Goal: Task Accomplishment & Management: Use online tool/utility

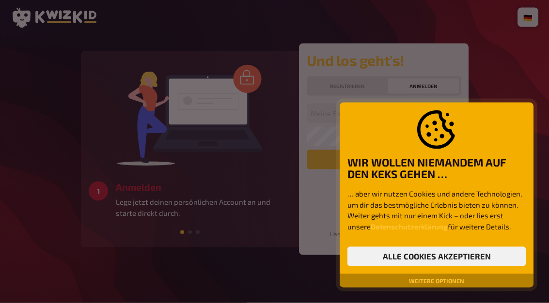
scroll to position [36, 0]
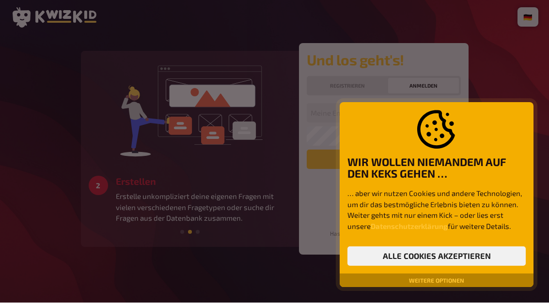
click at [455, 262] on button "Alle Cookies akzeptieren" at bounding box center [437, 256] width 178 height 19
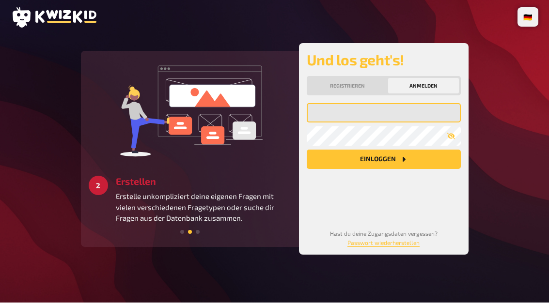
click at [364, 104] on input "email" at bounding box center [384, 113] width 154 height 19
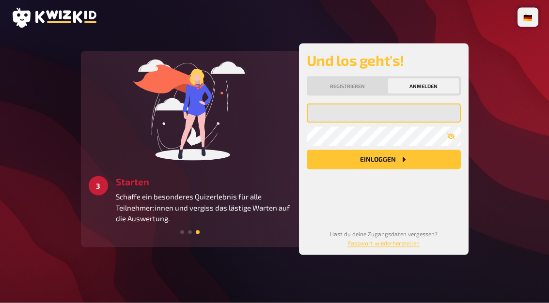
type input "rico"
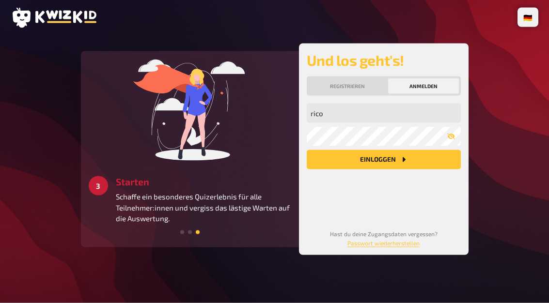
click at [383, 150] on button "Einloggen" at bounding box center [384, 159] width 154 height 19
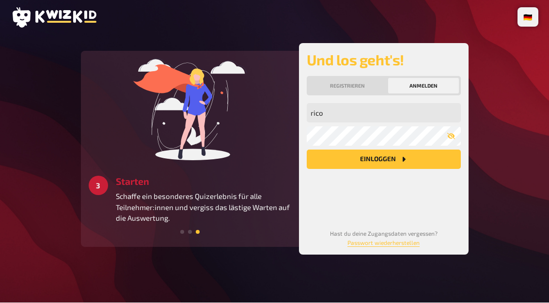
click at [456, 133] on button "button" at bounding box center [451, 137] width 19 height 8
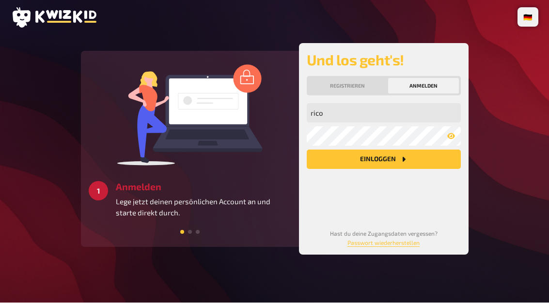
click at [397, 150] on button "Einloggen" at bounding box center [384, 159] width 154 height 19
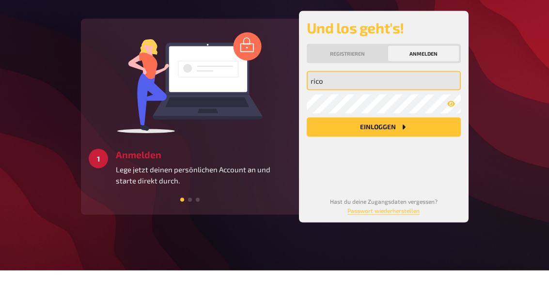
click at [521, 77] on main "2 Erstellen Erstelle unkompliziert deine eigenen Fragen mit vielen verschiedene…" at bounding box center [274, 150] width 527 height 212
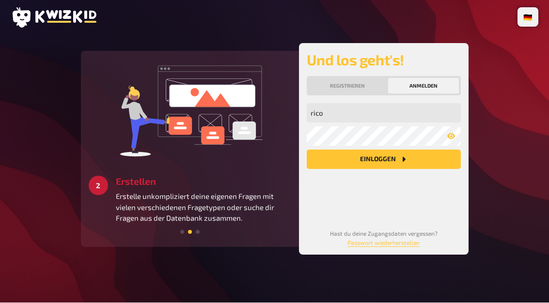
click at [393, 150] on button "Einloggen" at bounding box center [384, 159] width 154 height 19
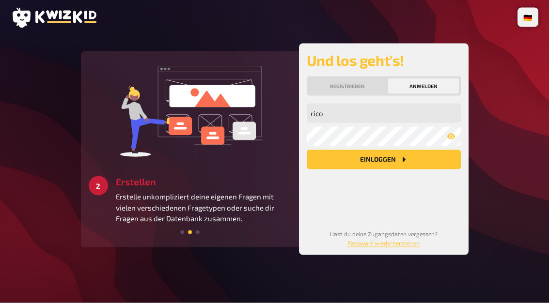
click at [510, 72] on main "3 Starten Schaffe ein besonderes Quizerlebnis für alle Teilnehmer:innen und ver…" at bounding box center [274, 150] width 527 height 212
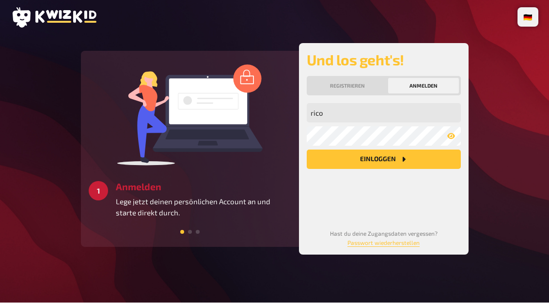
click at [434, 79] on button "Anmelden" at bounding box center [423, 87] width 71 height 16
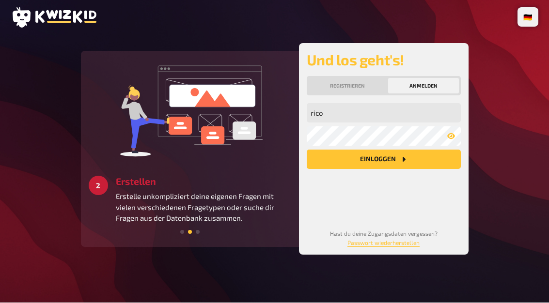
click at [456, 150] on button "Einloggen" at bounding box center [384, 159] width 154 height 19
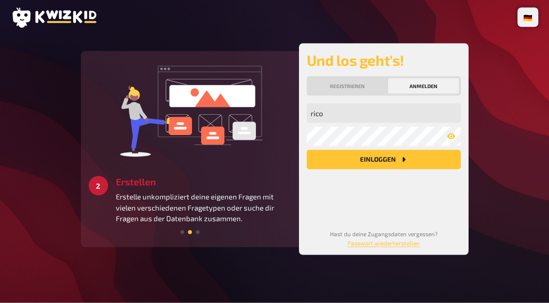
click at [515, 82] on main "3 Starten Schaffe ein besonderes Quizerlebnis für alle Teilnehmer:innen und ver…" at bounding box center [274, 150] width 527 height 212
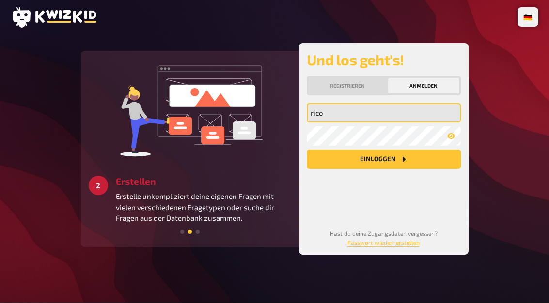
click at [385, 104] on input "rico" at bounding box center [384, 113] width 154 height 19
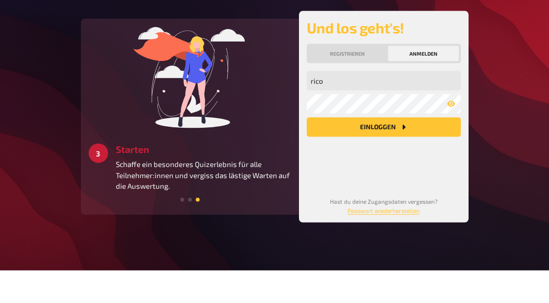
click at [521, 62] on main "1 Anmelden Lege jetzt deinen persönlichen Account an und starte direkt durch. 2…" at bounding box center [274, 150] width 527 height 212
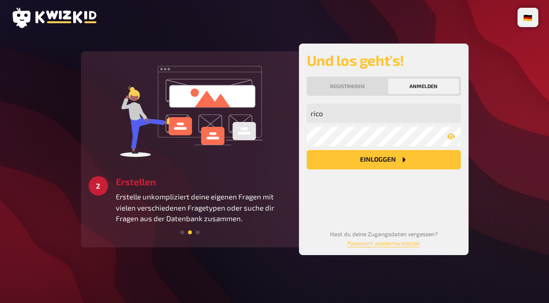
scroll to position [0, 0]
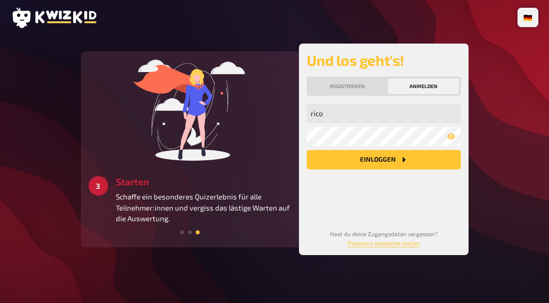
click at [51, 9] on icon at bounding box center [53, 18] width 85 height 20
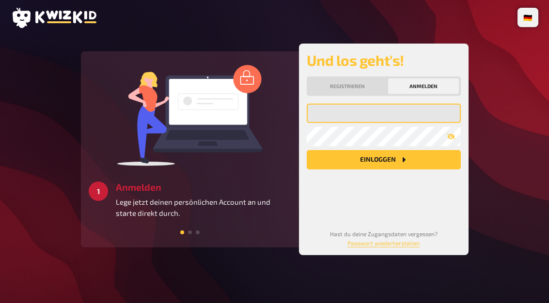
click at [366, 116] on input "email" at bounding box center [384, 113] width 154 height 19
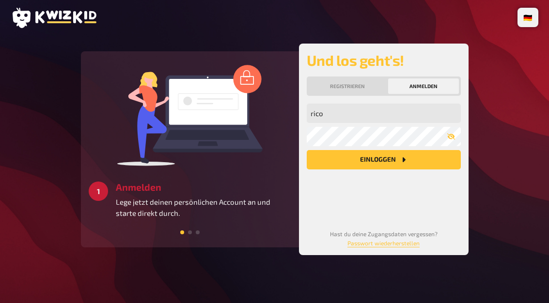
click at [349, 116] on input "rico" at bounding box center [384, 113] width 154 height 19
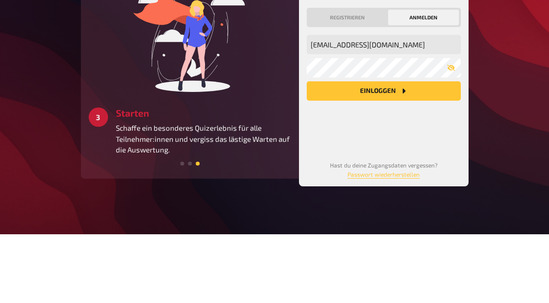
scroll to position [36, 0]
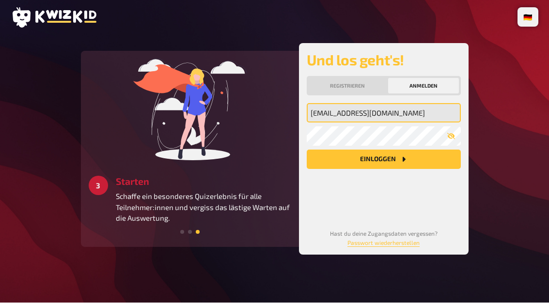
type input "[EMAIL_ADDRESS][DOMAIN_NAME]"
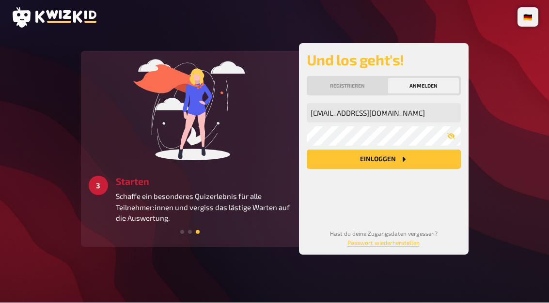
click at [386, 150] on button "Einloggen" at bounding box center [384, 159] width 154 height 19
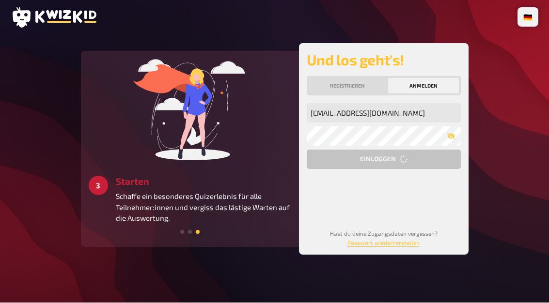
scroll to position [0, 0]
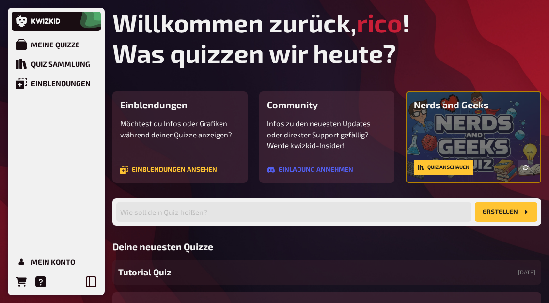
click at [50, 45] on div "Meine Quizze" at bounding box center [55, 44] width 49 height 9
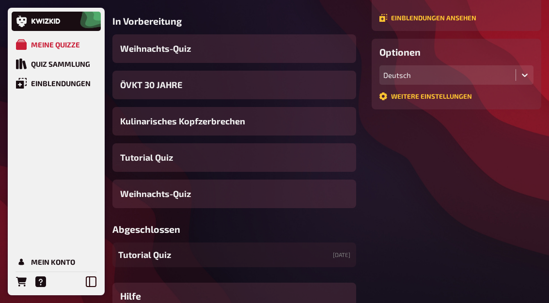
scroll to position [221, 0]
